Goal: Entertainment & Leisure: Consume media (video, audio)

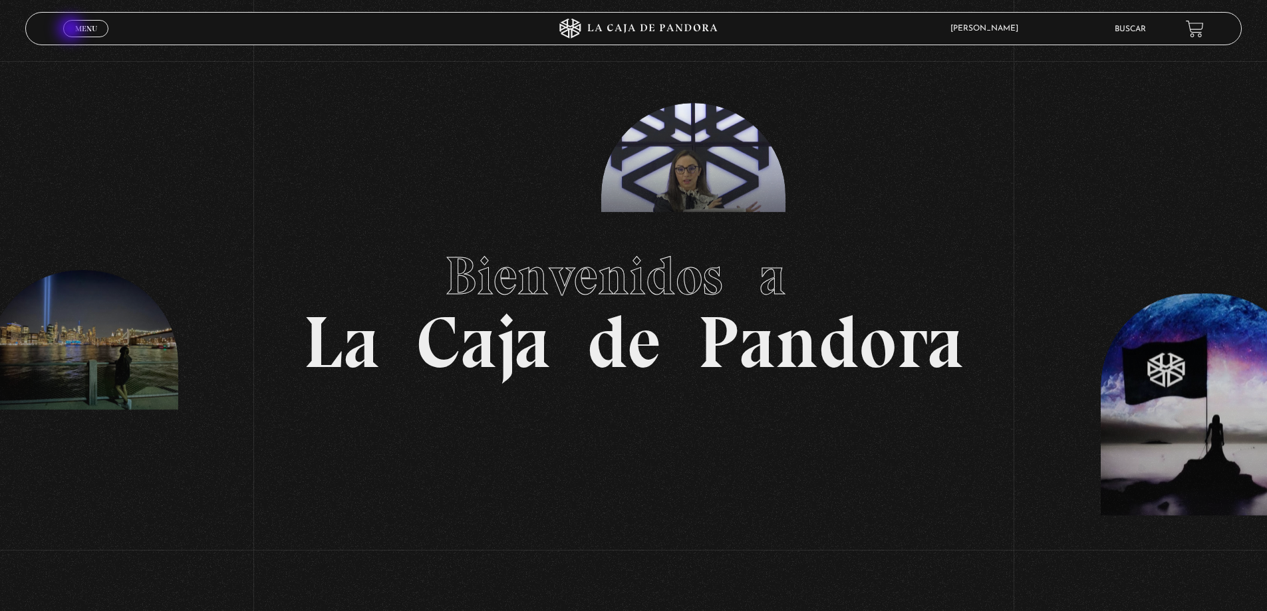
click at [78, 31] on span "Menu" at bounding box center [86, 29] width 22 height 8
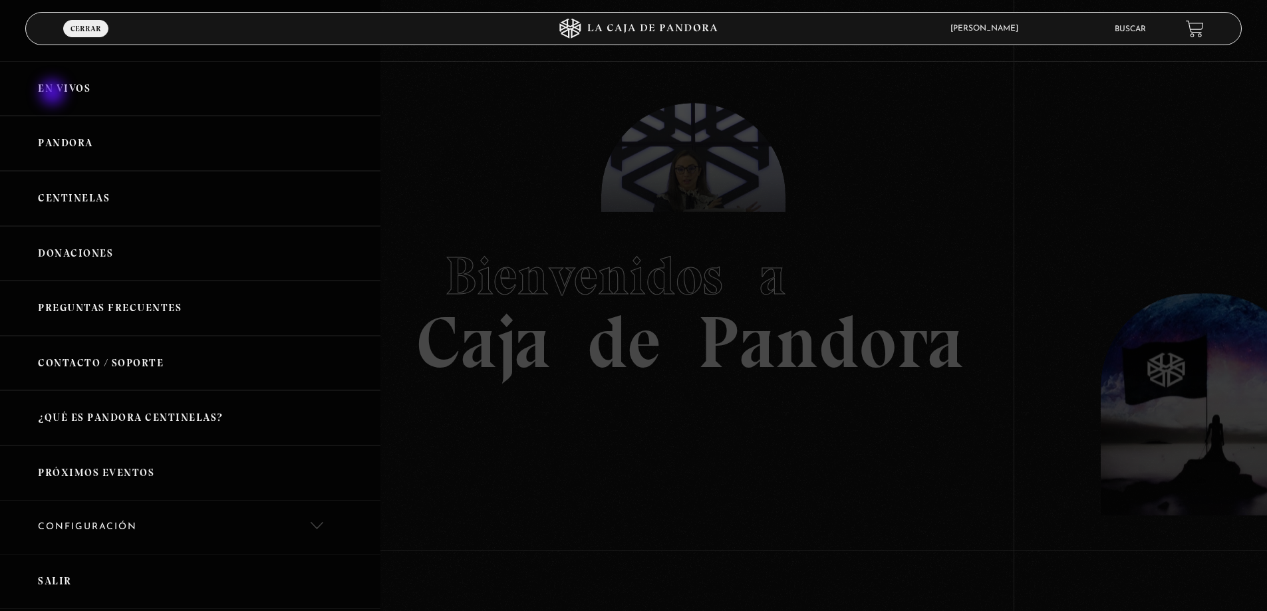
click at [54, 94] on link "En vivos" at bounding box center [190, 88] width 380 height 55
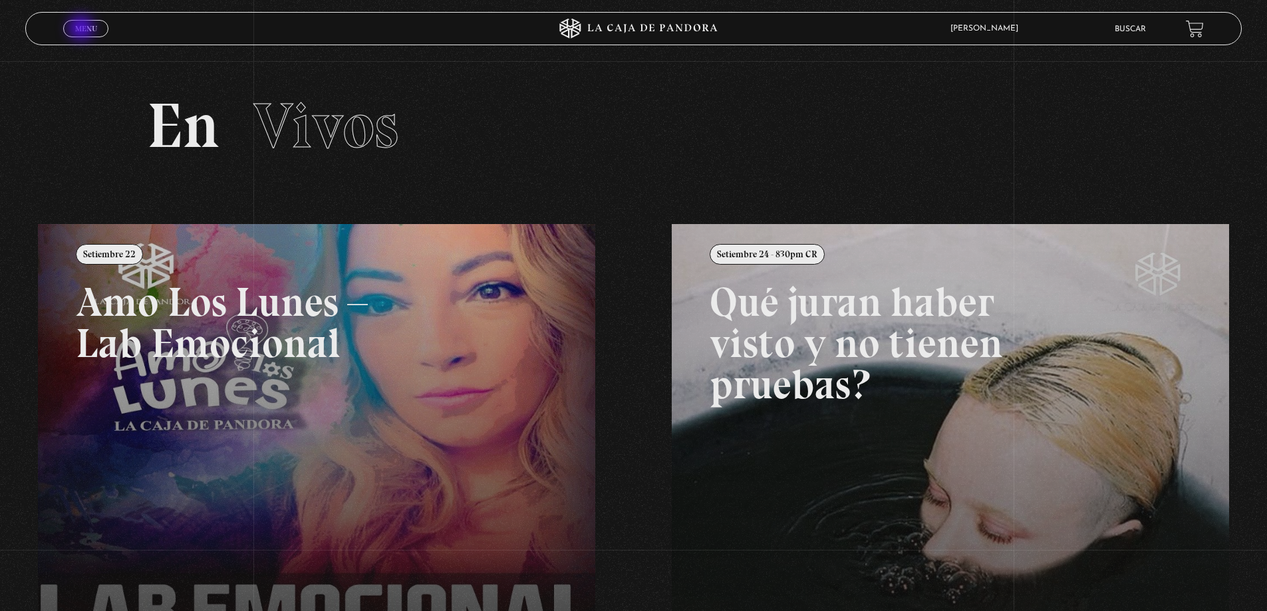
click at [82, 29] on span "Menu" at bounding box center [86, 29] width 22 height 8
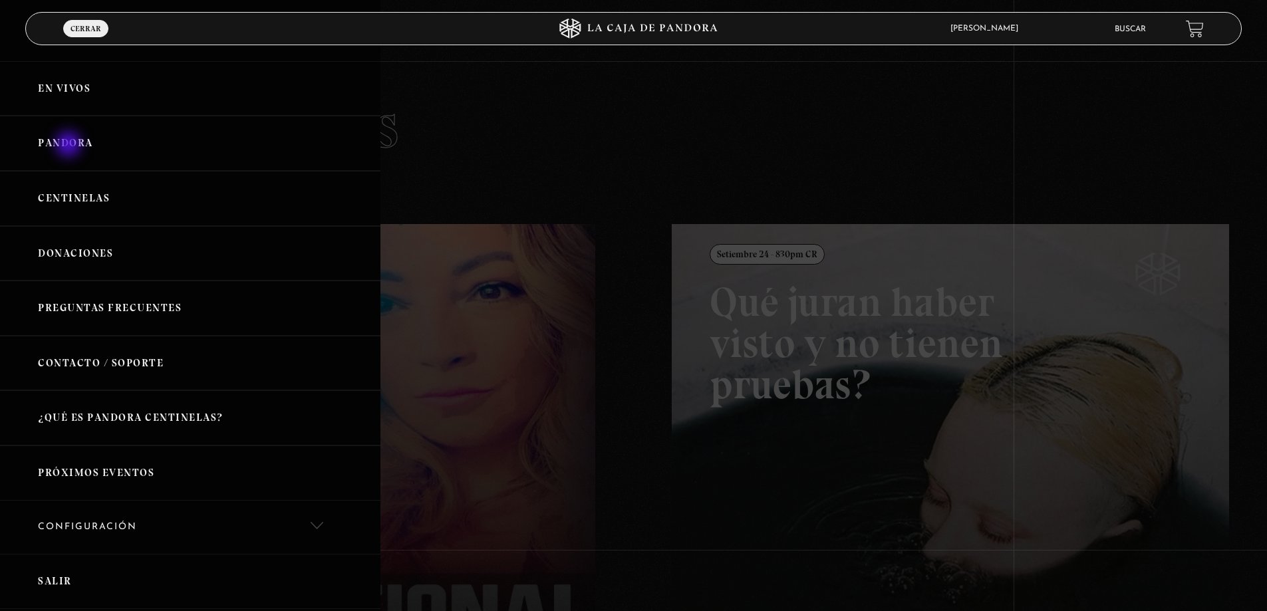
click at [70, 146] on link "Pandora" at bounding box center [190, 143] width 380 height 55
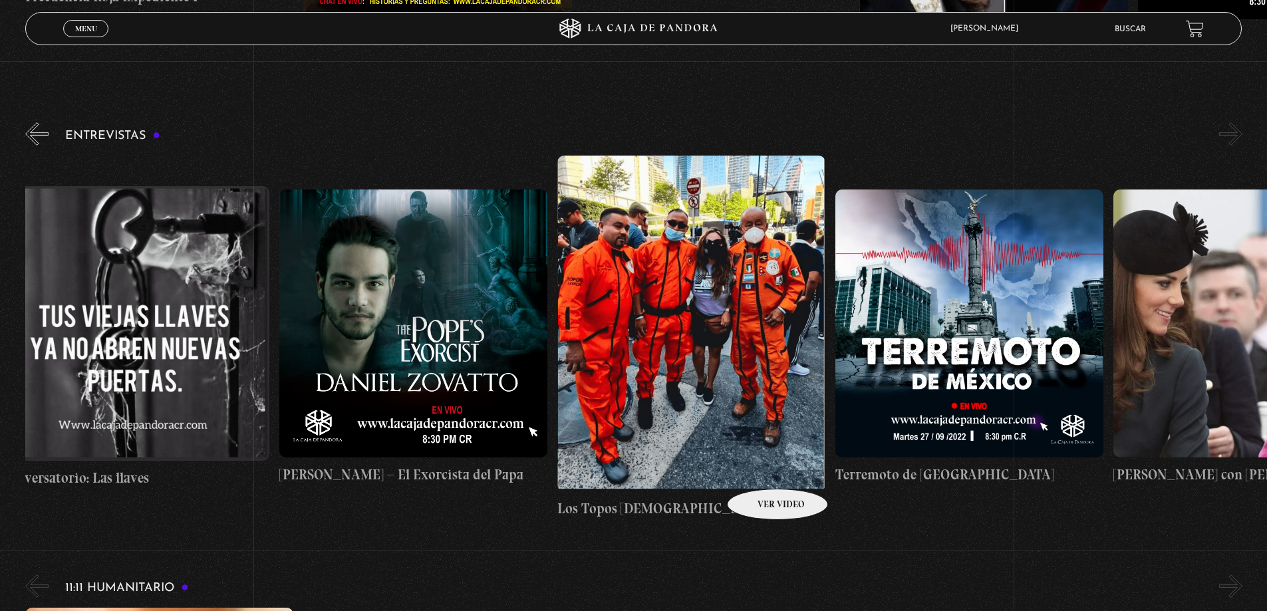
scroll to position [0, 974]
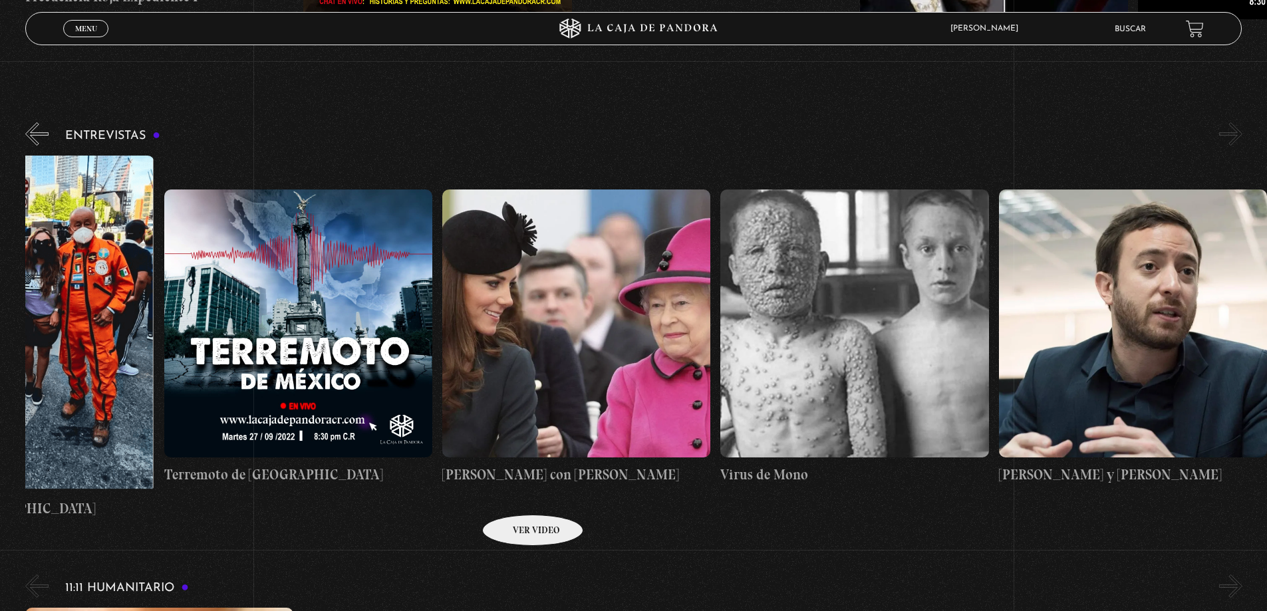
drag, startPoint x: 1043, startPoint y: 415, endPoint x: 464, endPoint y: 496, distance: 585.5
click at [470, 502] on div "[PERSON_NAME] Conversatorio: Las llaves [PERSON_NAME] – El Exorcista del Papa L…" at bounding box center [164, 337] width 2225 height 363
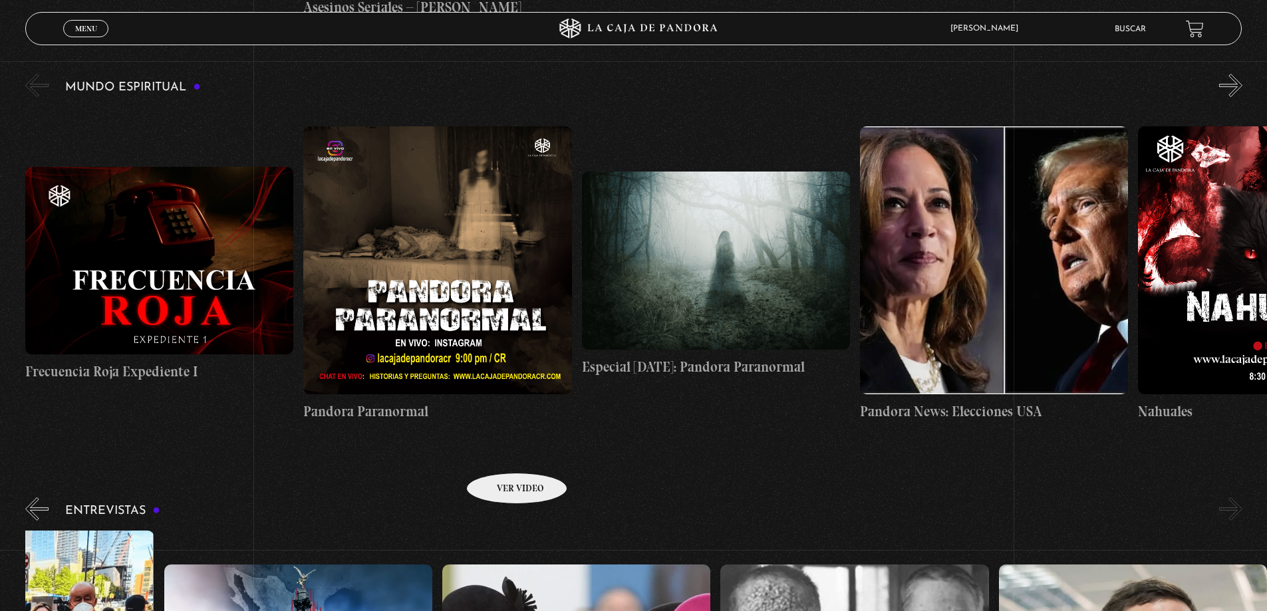
scroll to position [5479, 0]
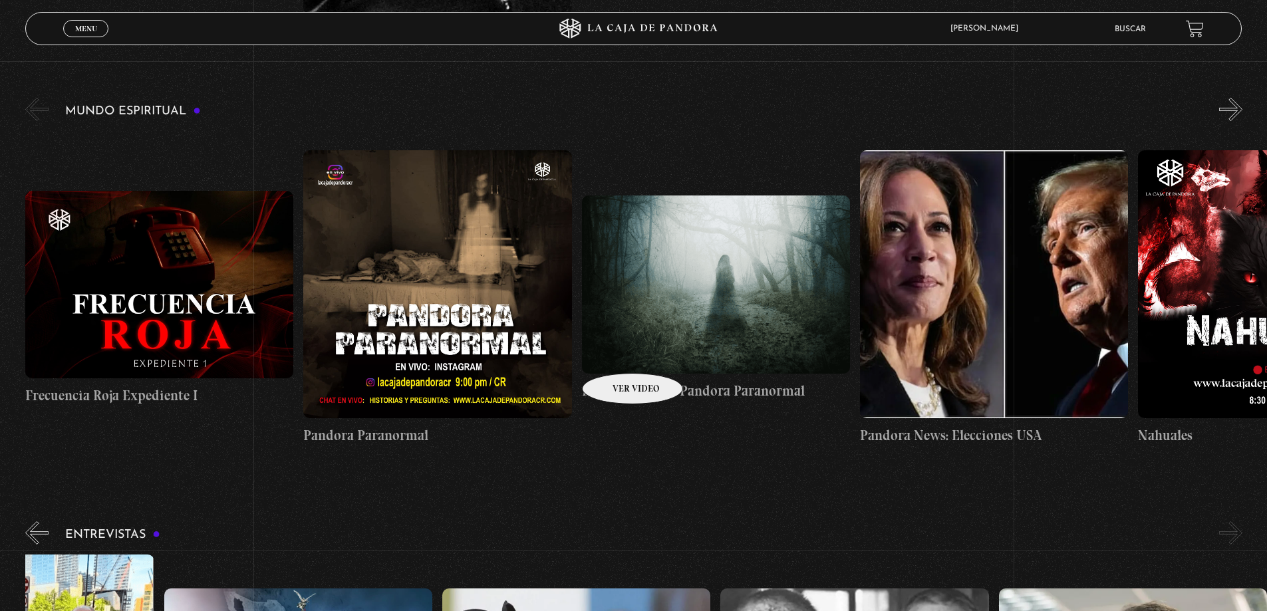
drag, startPoint x: 567, startPoint y: 352, endPoint x: 865, endPoint y: 319, distance: 299.7
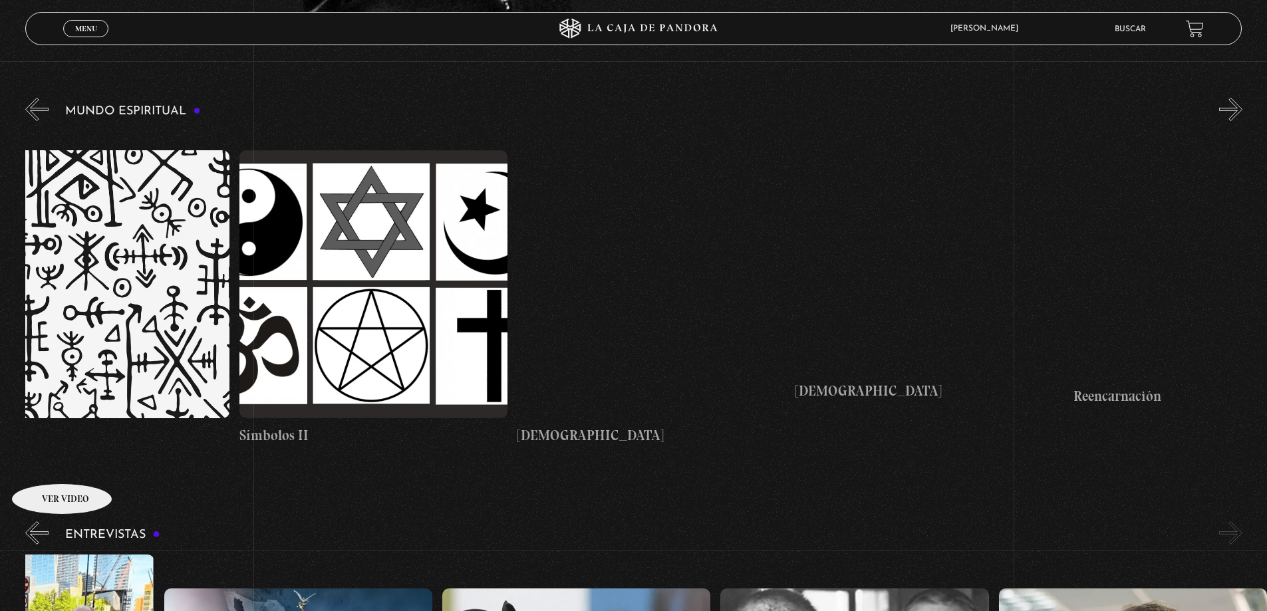
drag, startPoint x: 887, startPoint y: 307, endPoint x: -206, endPoint y: 541, distance: 1117.9
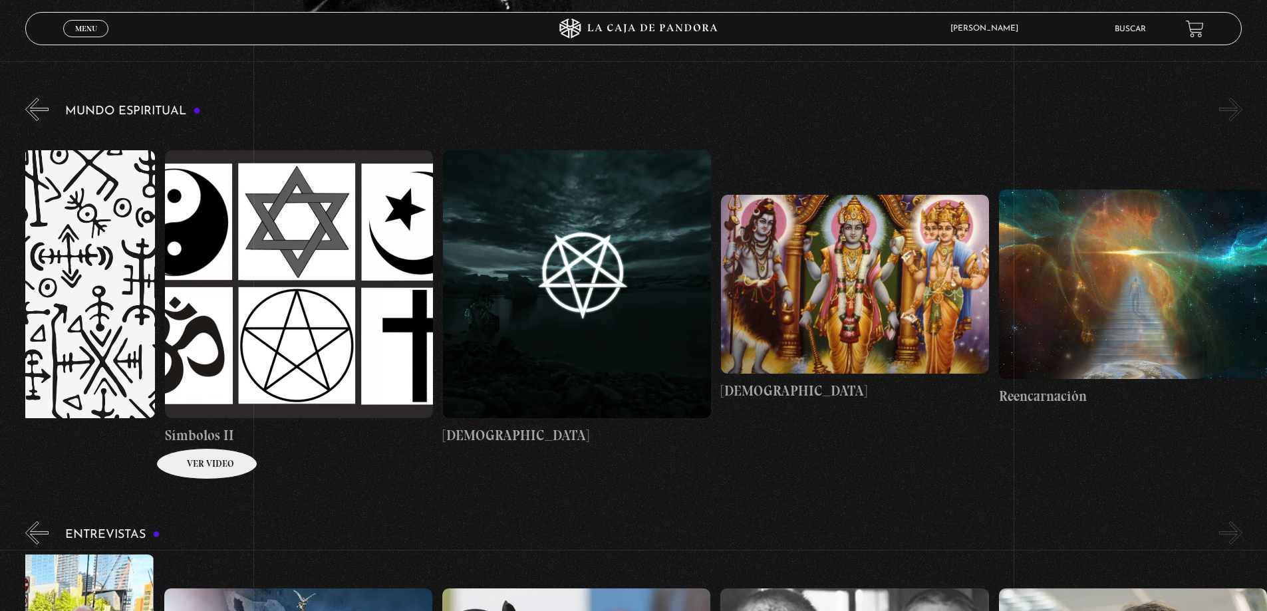
drag, startPoint x: 805, startPoint y: 302, endPoint x: 168, endPoint y: 434, distance: 650.7
click at [1078, 246] on figure at bounding box center [1133, 285] width 268 height 190
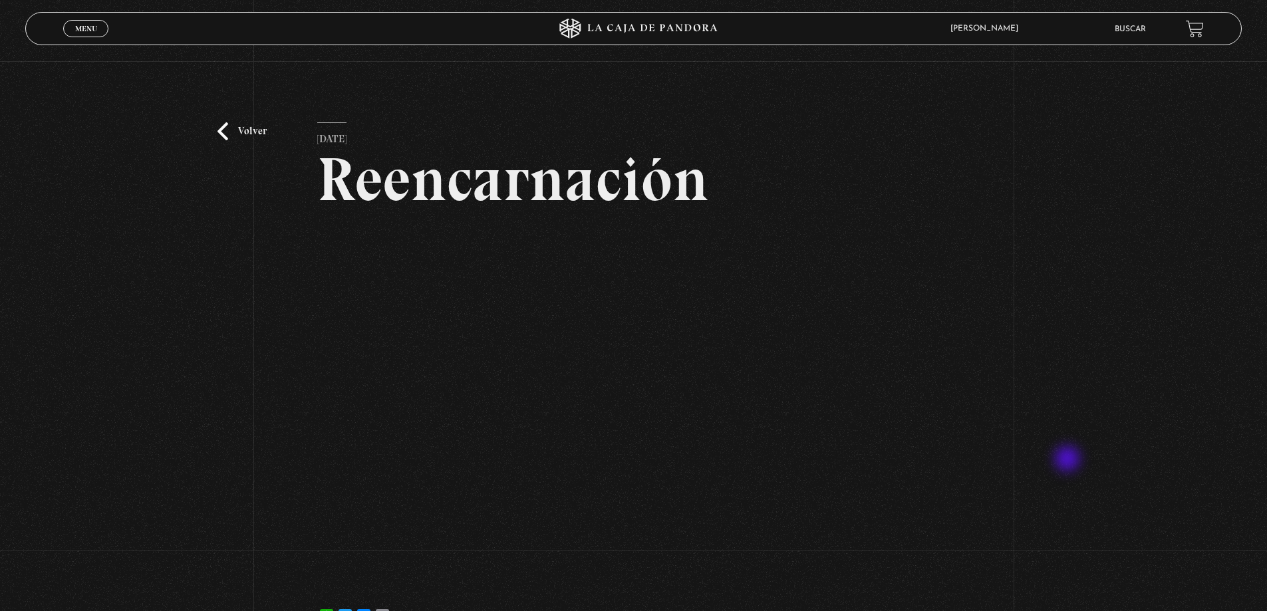
click at [1069, 460] on div "Volver [DATE] Reencarnación WhatsApp Twitter Messenger Email" at bounding box center [633, 354] width 1267 height 586
